Goal: Information Seeking & Learning: Find specific fact

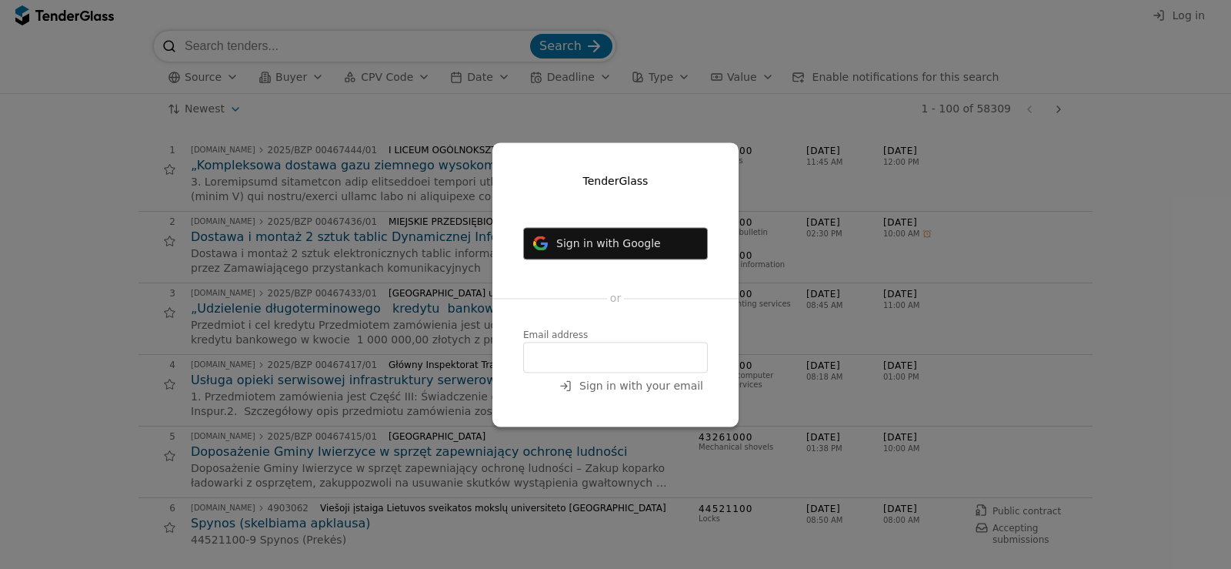
click at [618, 241] on span "Sign in with Google" at bounding box center [608, 243] width 105 height 12
click at [584, 358] on input "email" at bounding box center [615, 357] width 185 height 31
type input "[EMAIL_ADDRESS][DOMAIN_NAME]"
click at [619, 386] on span "Sign in with your email" at bounding box center [641, 385] width 124 height 12
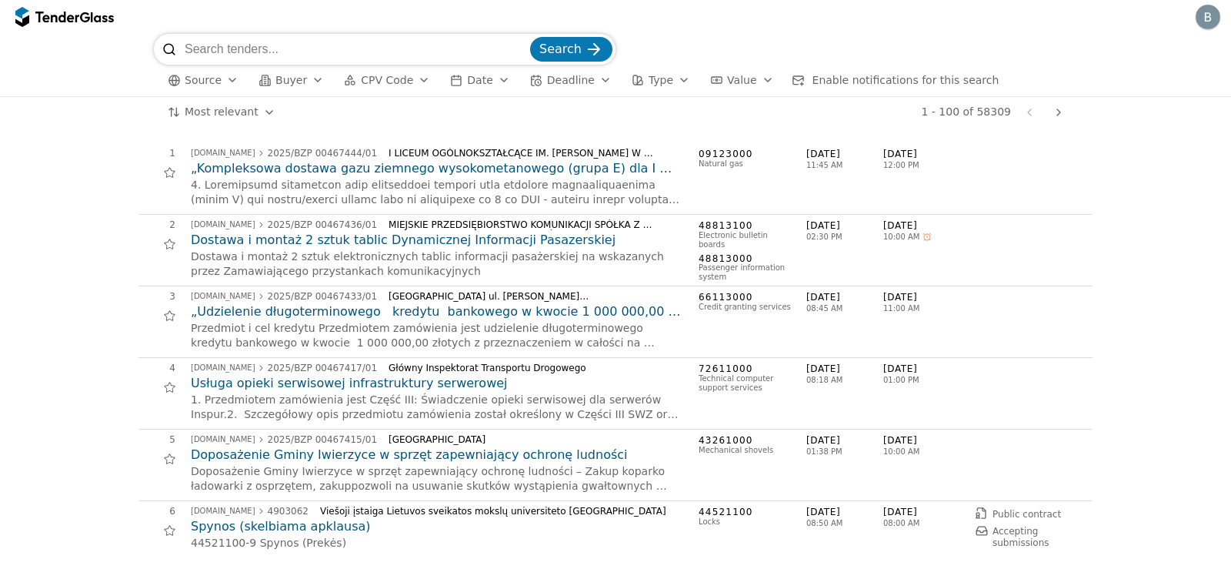
click at [224, 78] on div "button" at bounding box center [232, 80] width 43 height 40
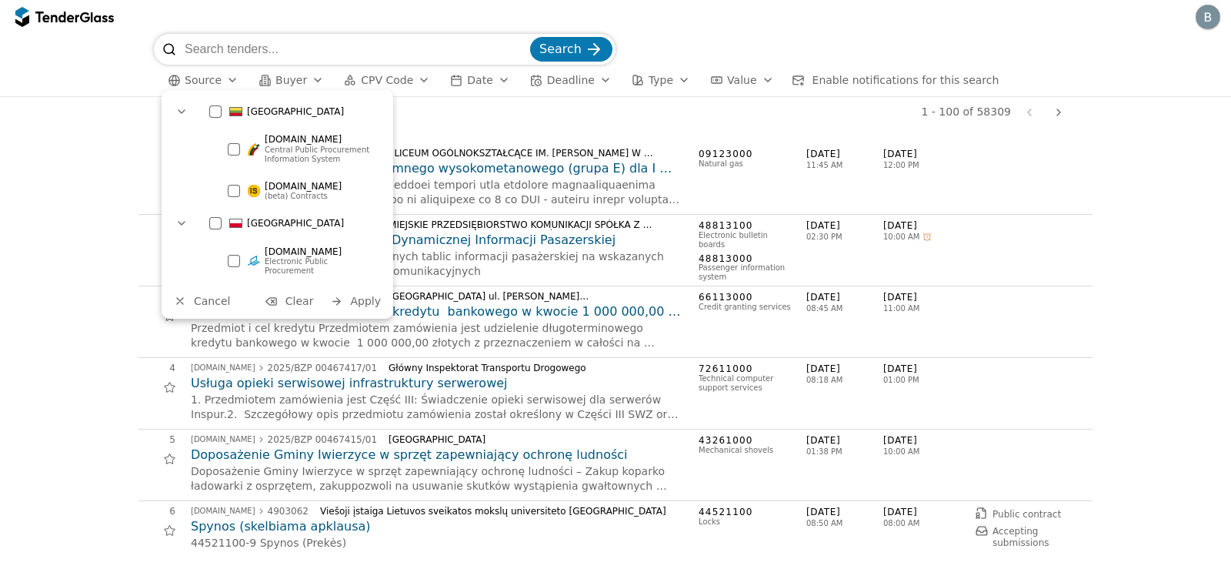
click at [223, 81] on div "button" at bounding box center [232, 80] width 43 height 40
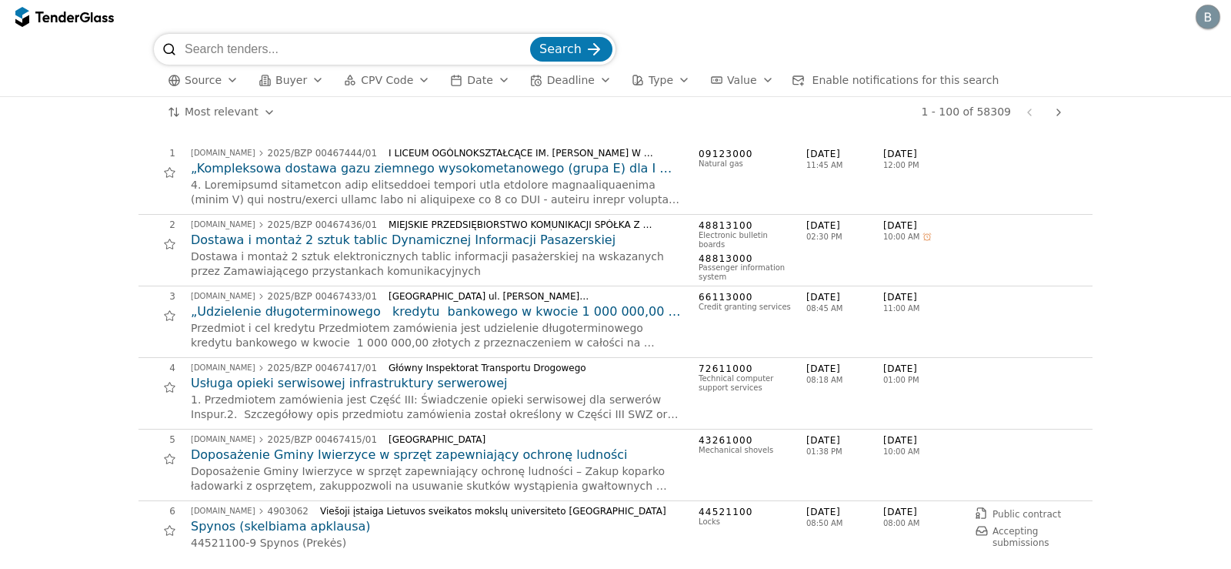
click at [225, 83] on div "button" at bounding box center [232, 80] width 43 height 40
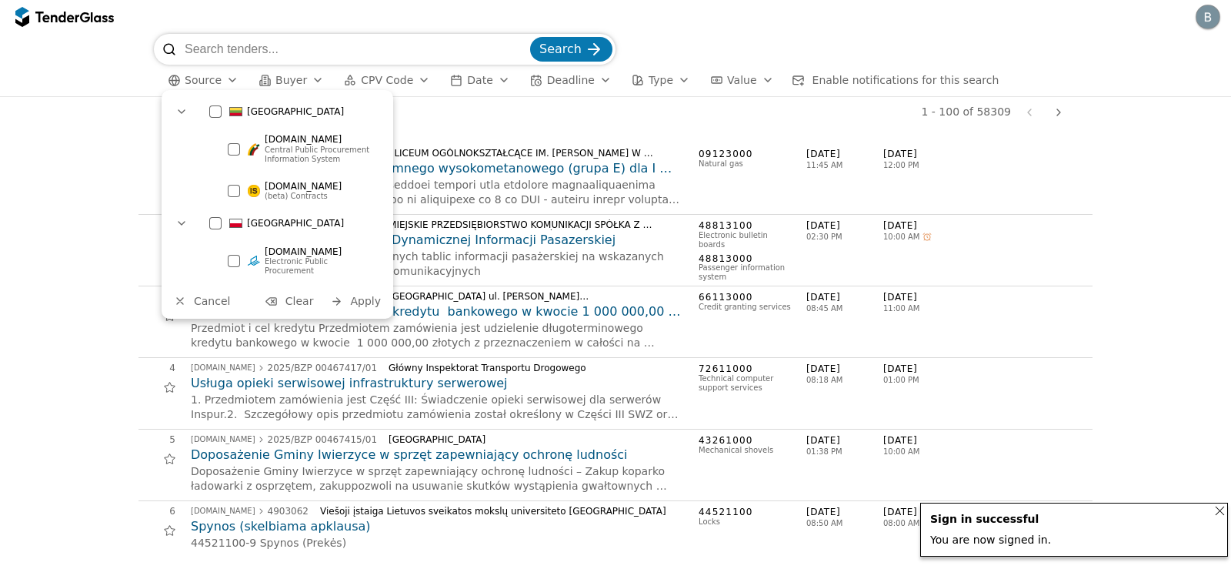
click at [231, 148] on div at bounding box center [234, 149] width 12 height 12
click at [361, 295] on span "Apply" at bounding box center [365, 301] width 31 height 12
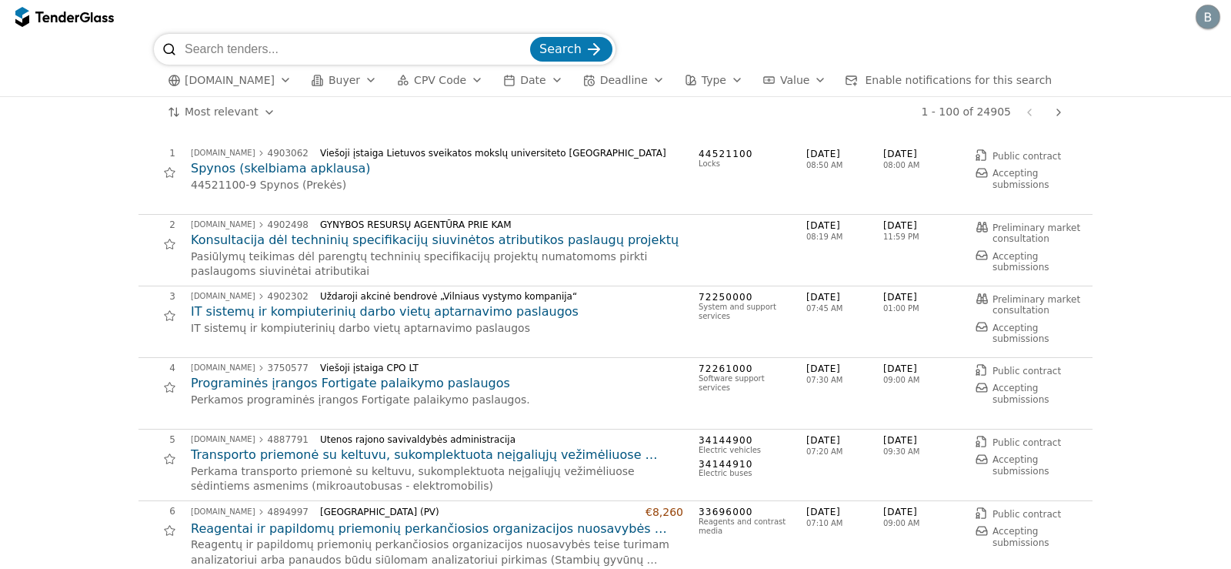
click at [456, 83] on div "button" at bounding box center [477, 80] width 43 height 40
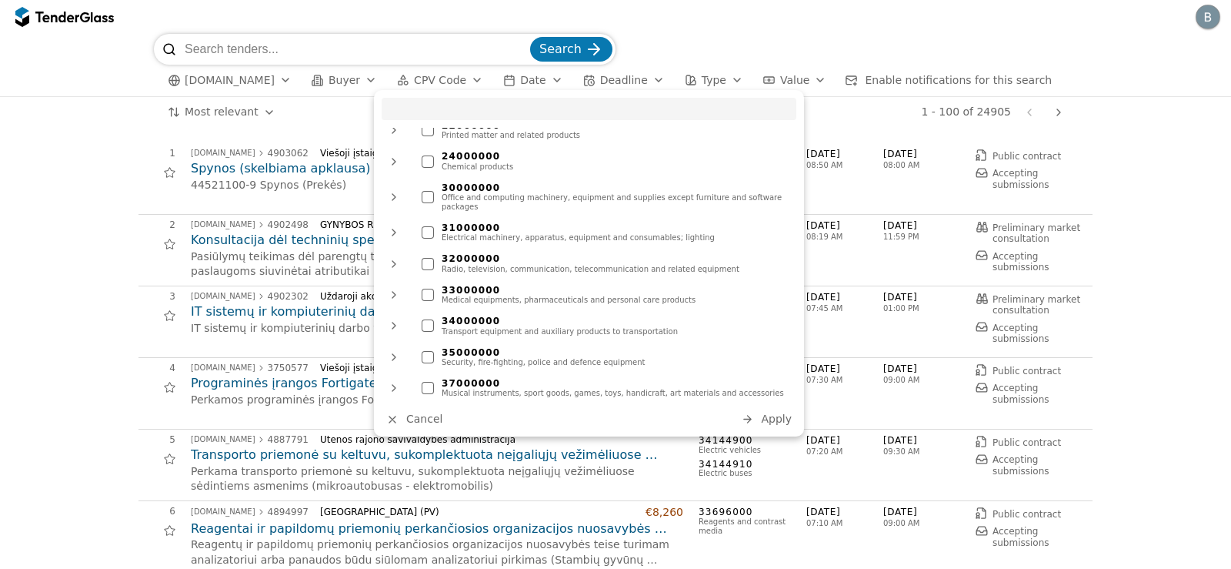
scroll to position [616, 0]
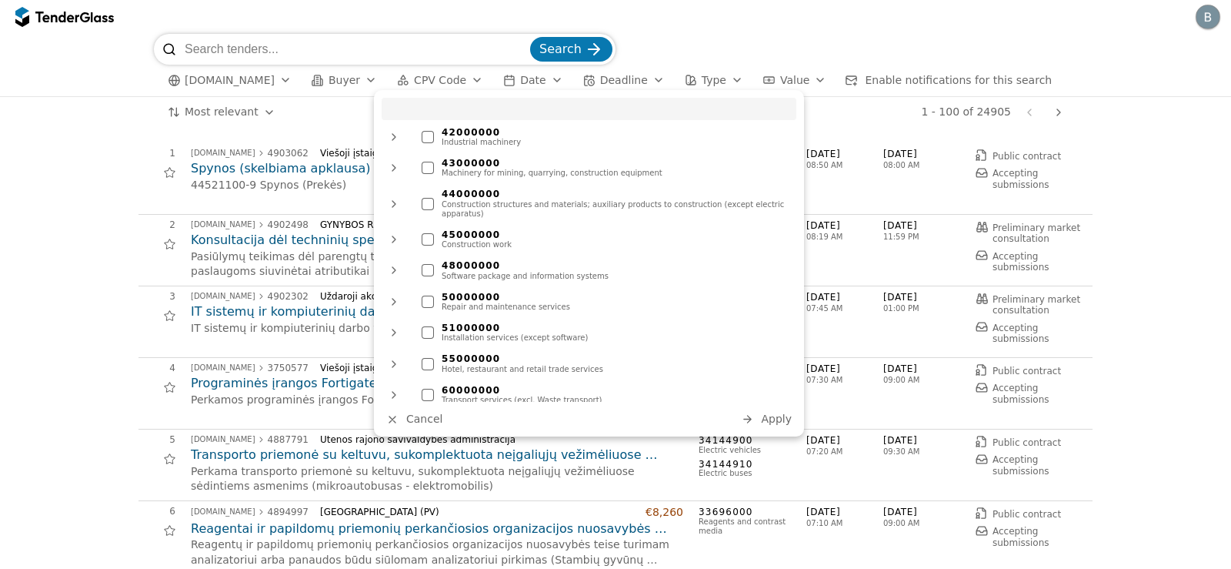
click at [79, 57] on div "Search viesiejipirkimai.lt Buyer CPV Code Date Deadline Type Value Enable notif…" at bounding box center [616, 65] width 1216 height 62
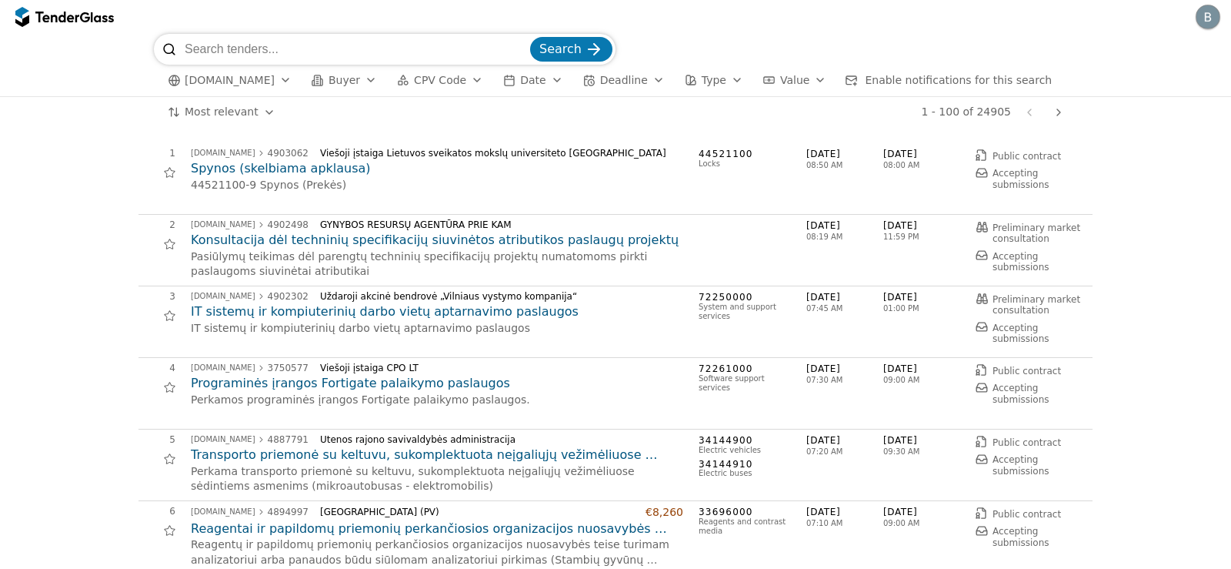
scroll to position [154, 0]
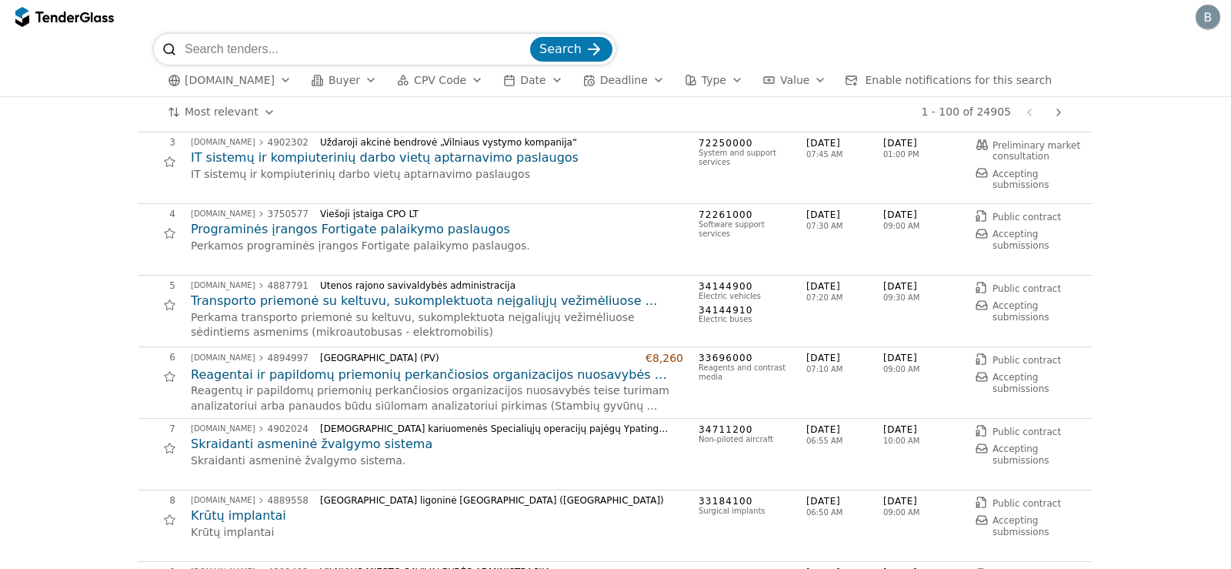
click at [308, 50] on input "search" at bounding box center [356, 49] width 342 height 31
click at [277, 49] on input "search" at bounding box center [356, 49] width 342 height 31
click at [444, 79] on span "CPV Code" at bounding box center [440, 80] width 52 height 12
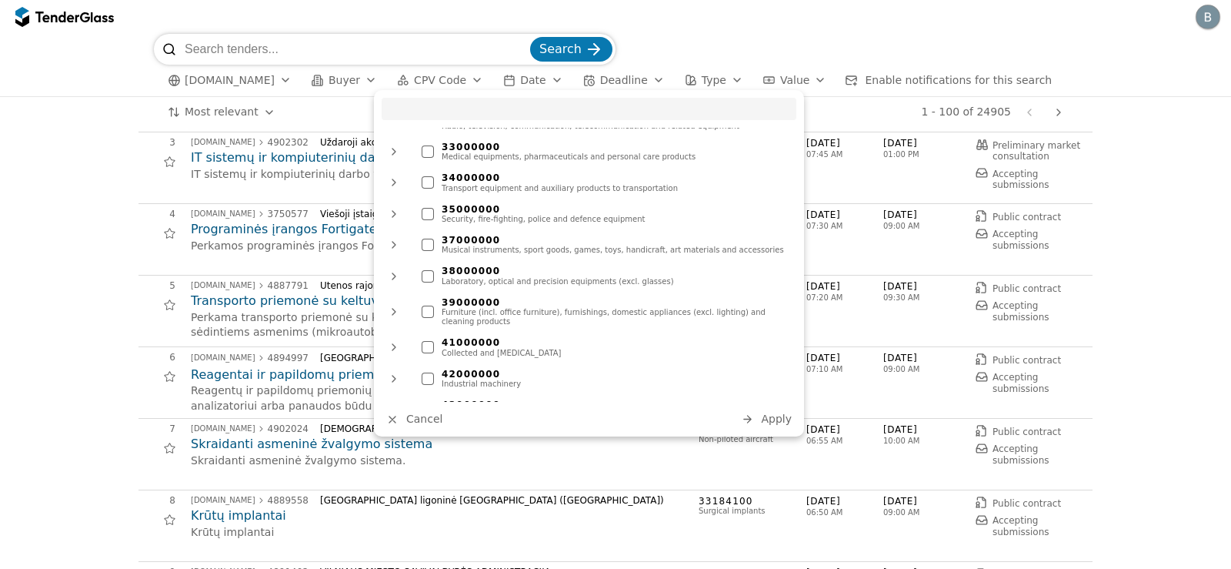
scroll to position [1134, 0]
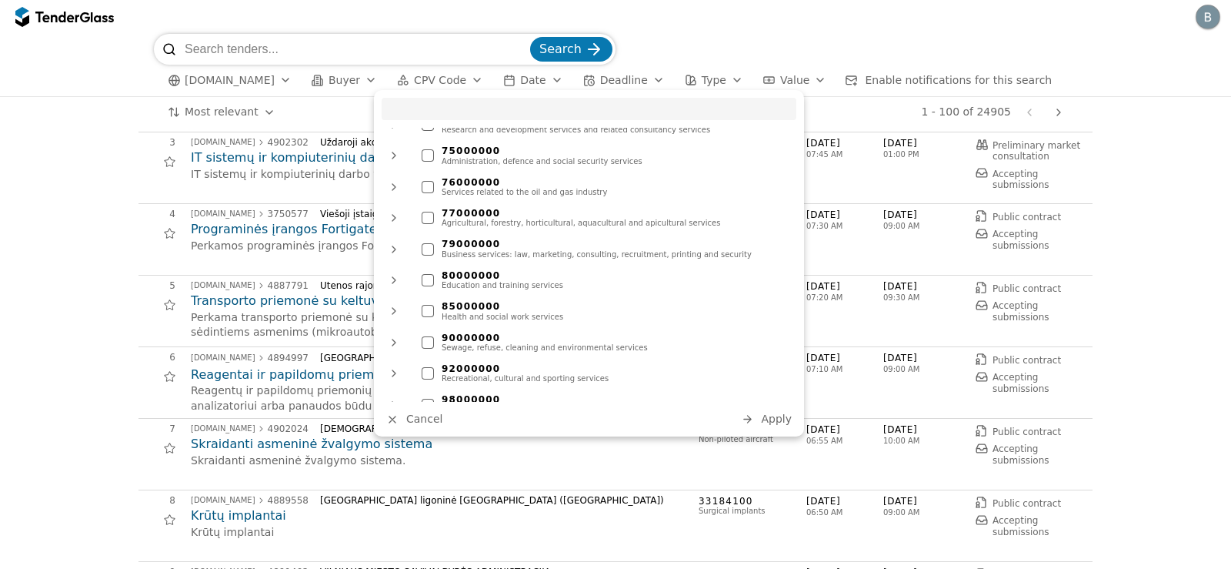
click at [481, 281] on div "Education and training services" at bounding box center [615, 285] width 347 height 9
click at [774, 415] on span "Apply" at bounding box center [776, 418] width 31 height 12
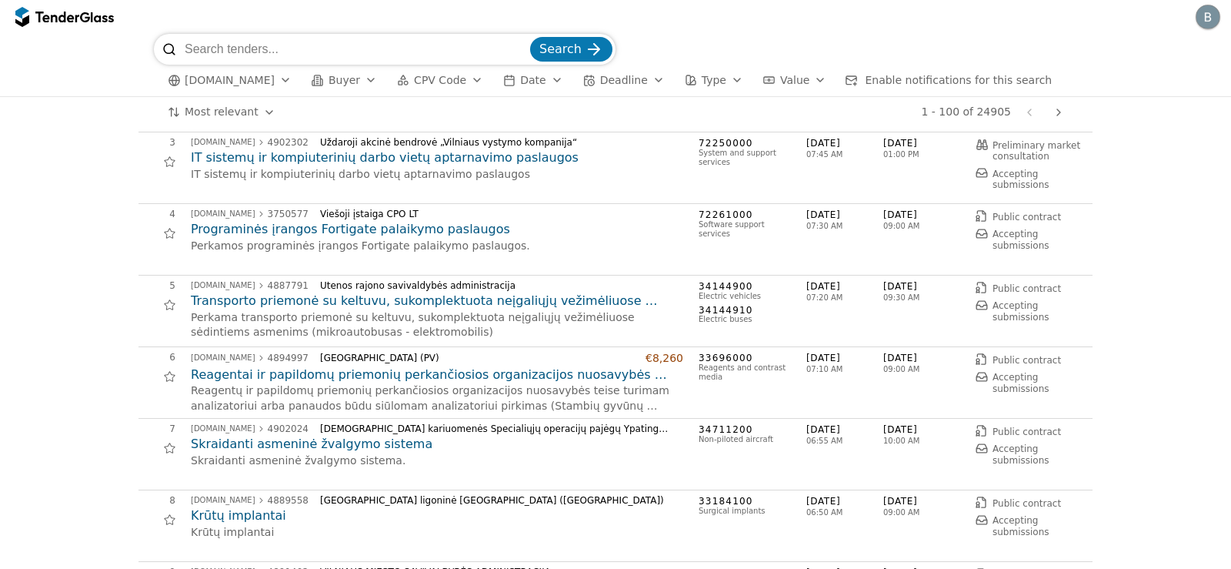
click at [550, 42] on span "Search" at bounding box center [560, 49] width 42 height 15
click at [584, 45] on button "Search" at bounding box center [571, 49] width 82 height 25
click at [440, 82] on span "CPV Code" at bounding box center [440, 80] width 52 height 12
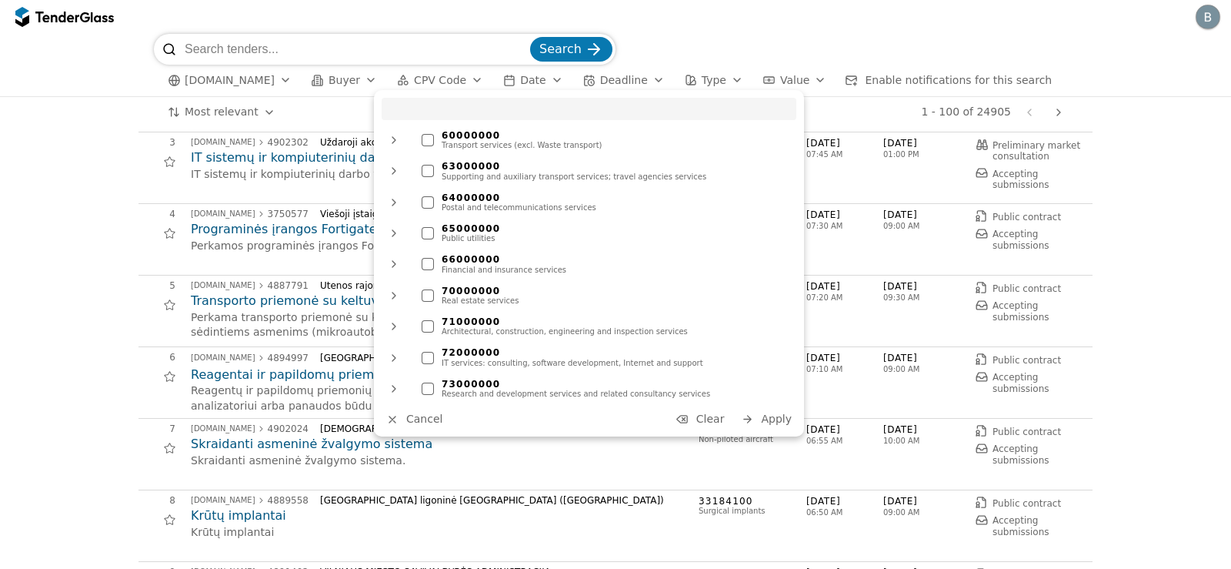
scroll to position [1024, 0]
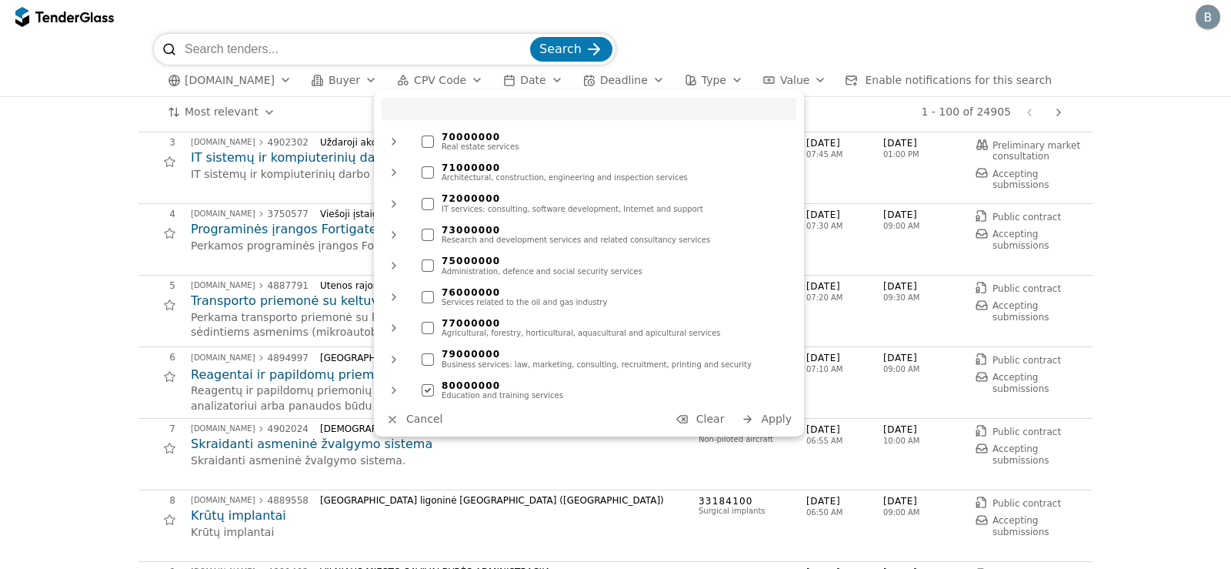
click at [770, 416] on span "Apply" at bounding box center [776, 418] width 31 height 12
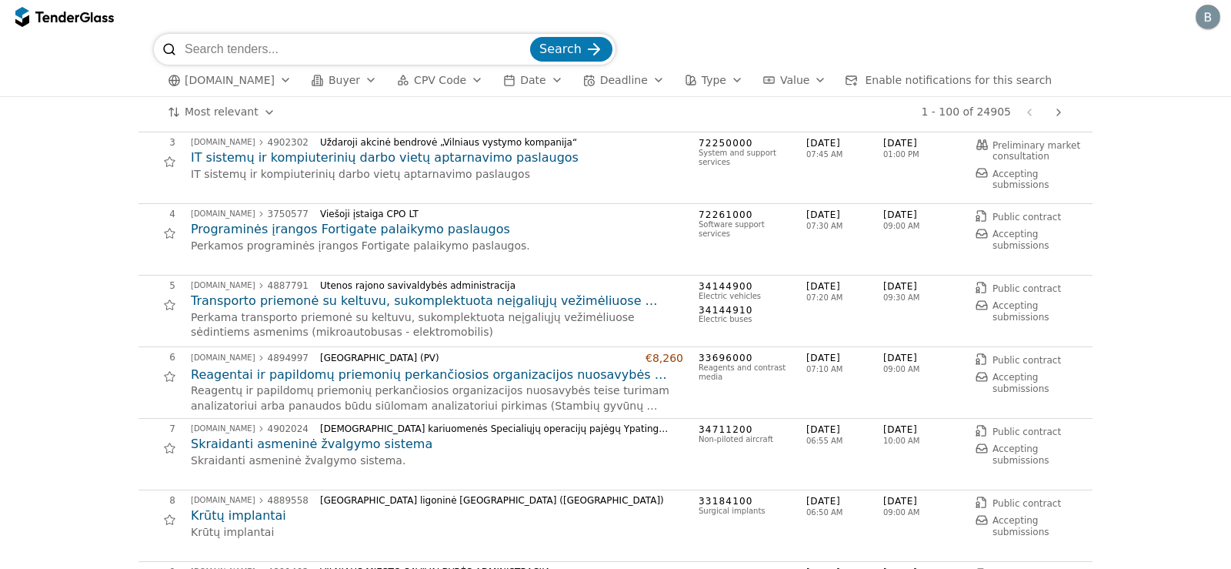
click at [590, 48] on div "submit" at bounding box center [594, 49] width 60 height 60
click at [566, 48] on span "Search" at bounding box center [560, 49] width 42 height 15
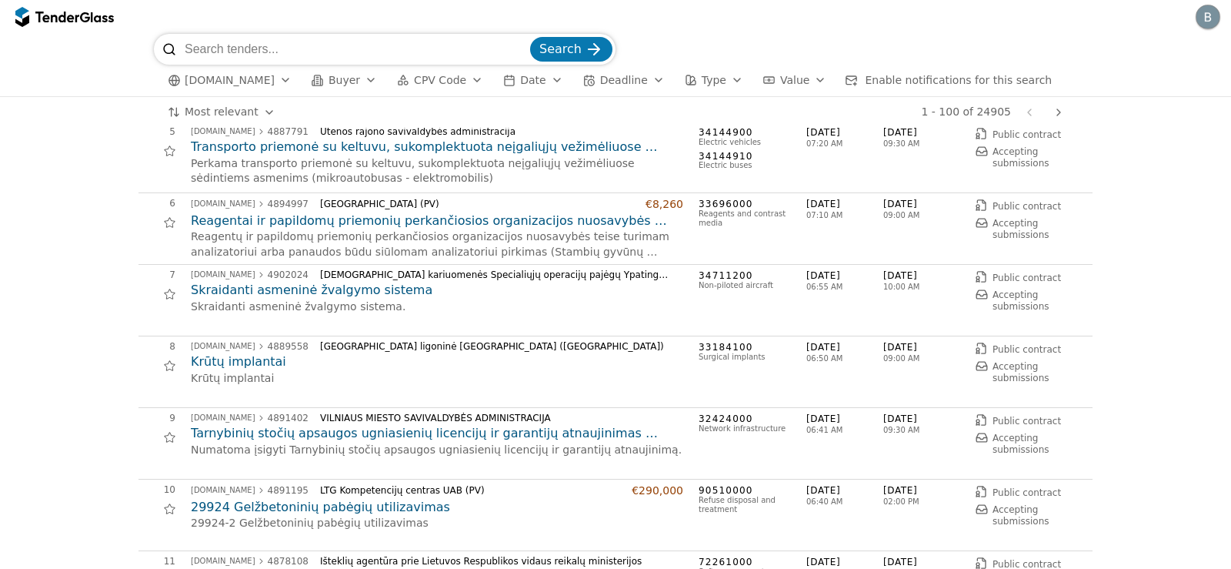
scroll to position [0, 0]
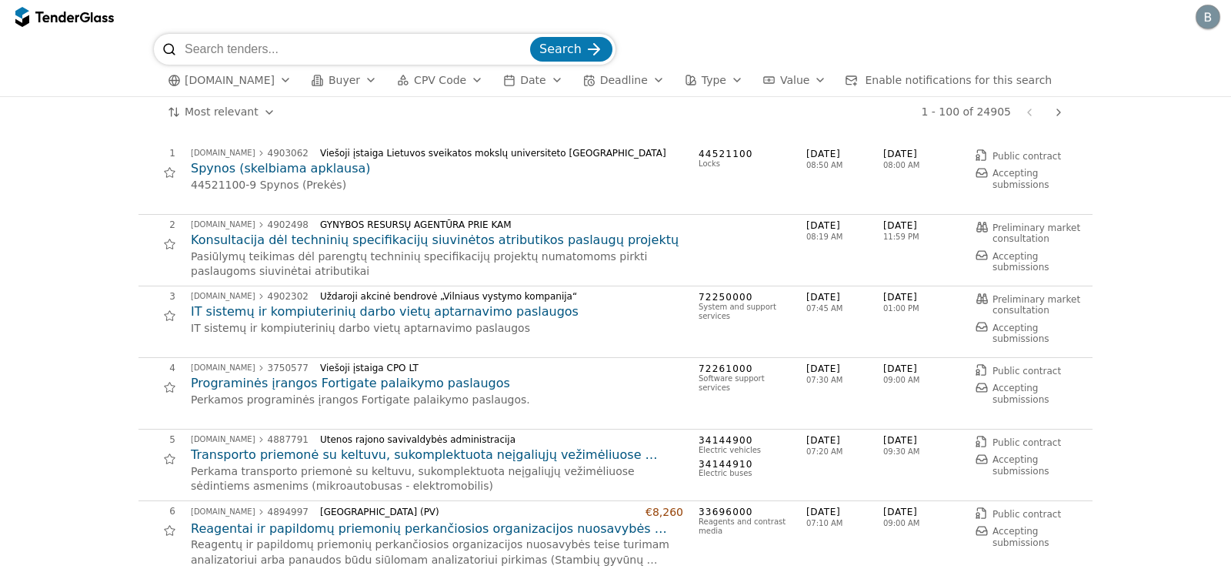
click at [556, 47] on span "Search" at bounding box center [560, 49] width 42 height 15
drag, startPoint x: 556, startPoint y: 47, endPoint x: 579, endPoint y: 45, distance: 23.2
click at [559, 47] on span "Search" at bounding box center [560, 49] width 42 height 15
click at [547, 48] on span "Search" at bounding box center [560, 49] width 42 height 15
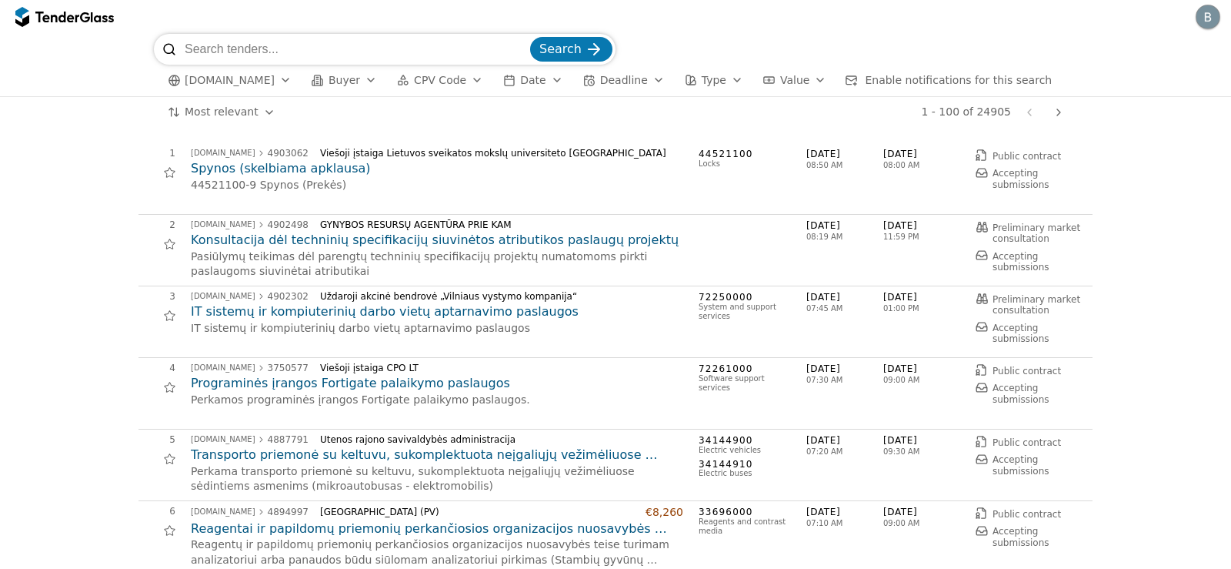
click at [593, 48] on div "submit" at bounding box center [594, 49] width 60 height 60
click at [665, 42] on div "Search" at bounding box center [615, 49] width 923 height 31
